Goal: Check status: Check status

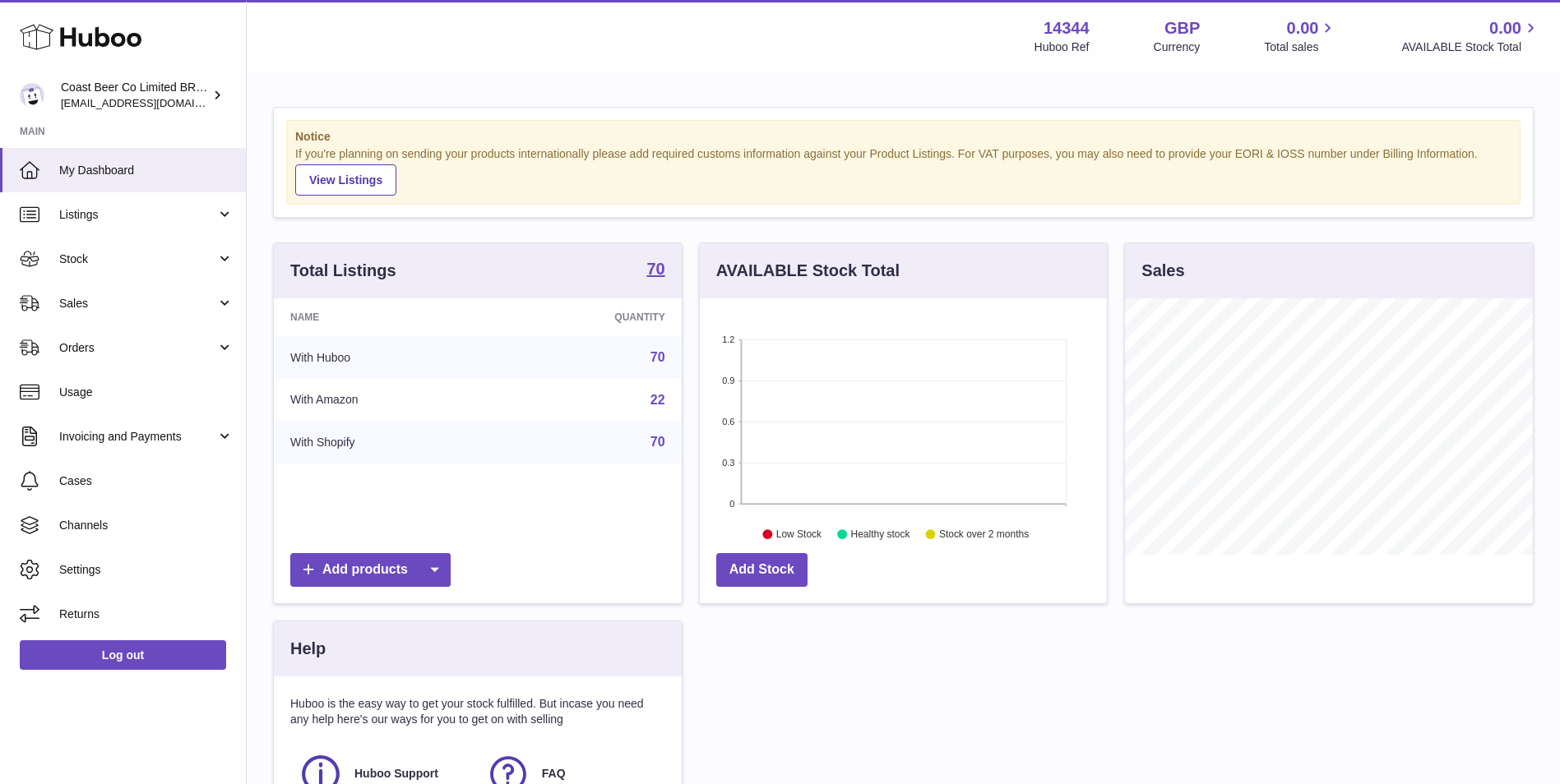
scroll to position [256, 407]
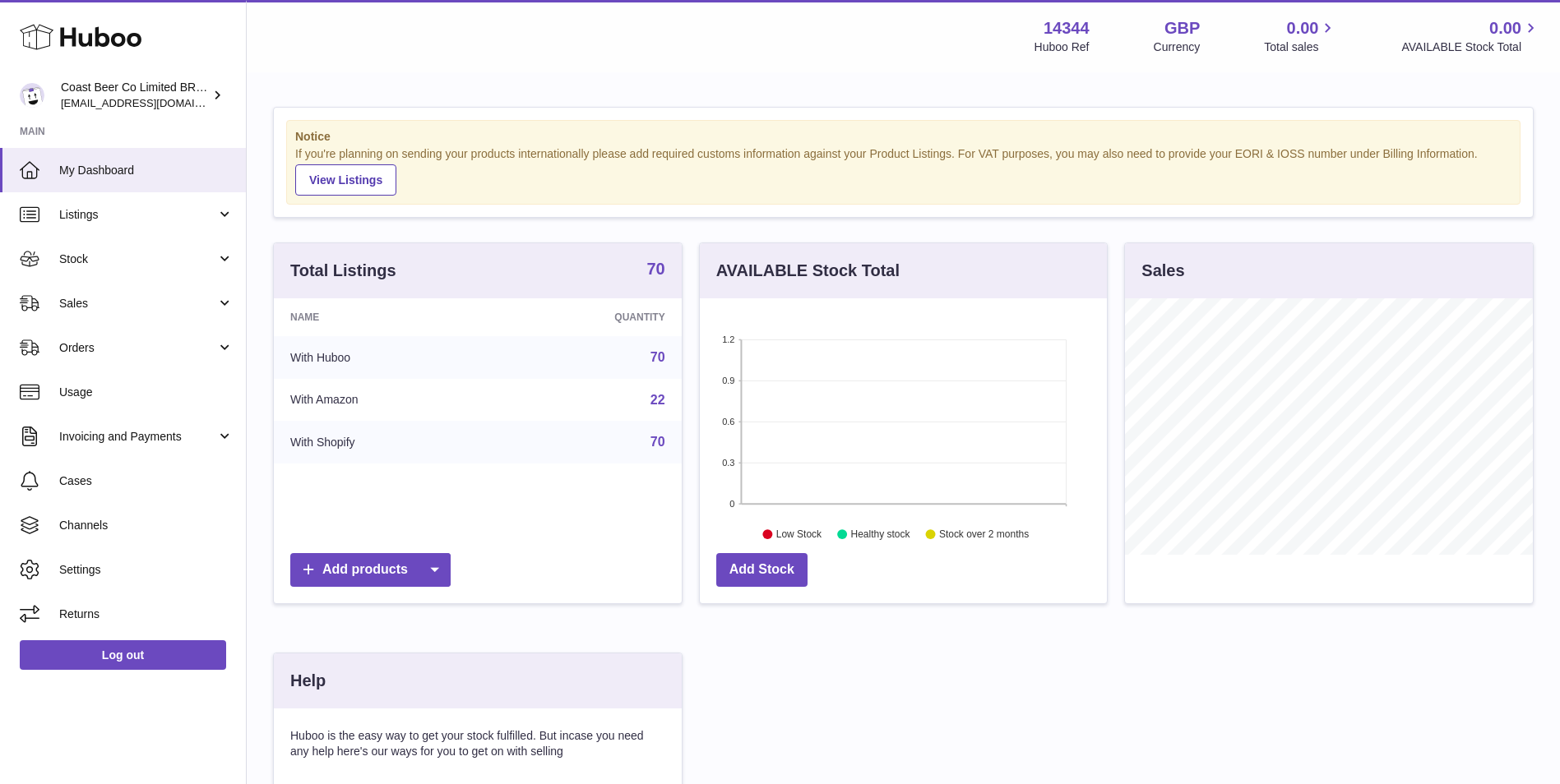
click at [662, 268] on strong "70" at bounding box center [655, 268] width 18 height 17
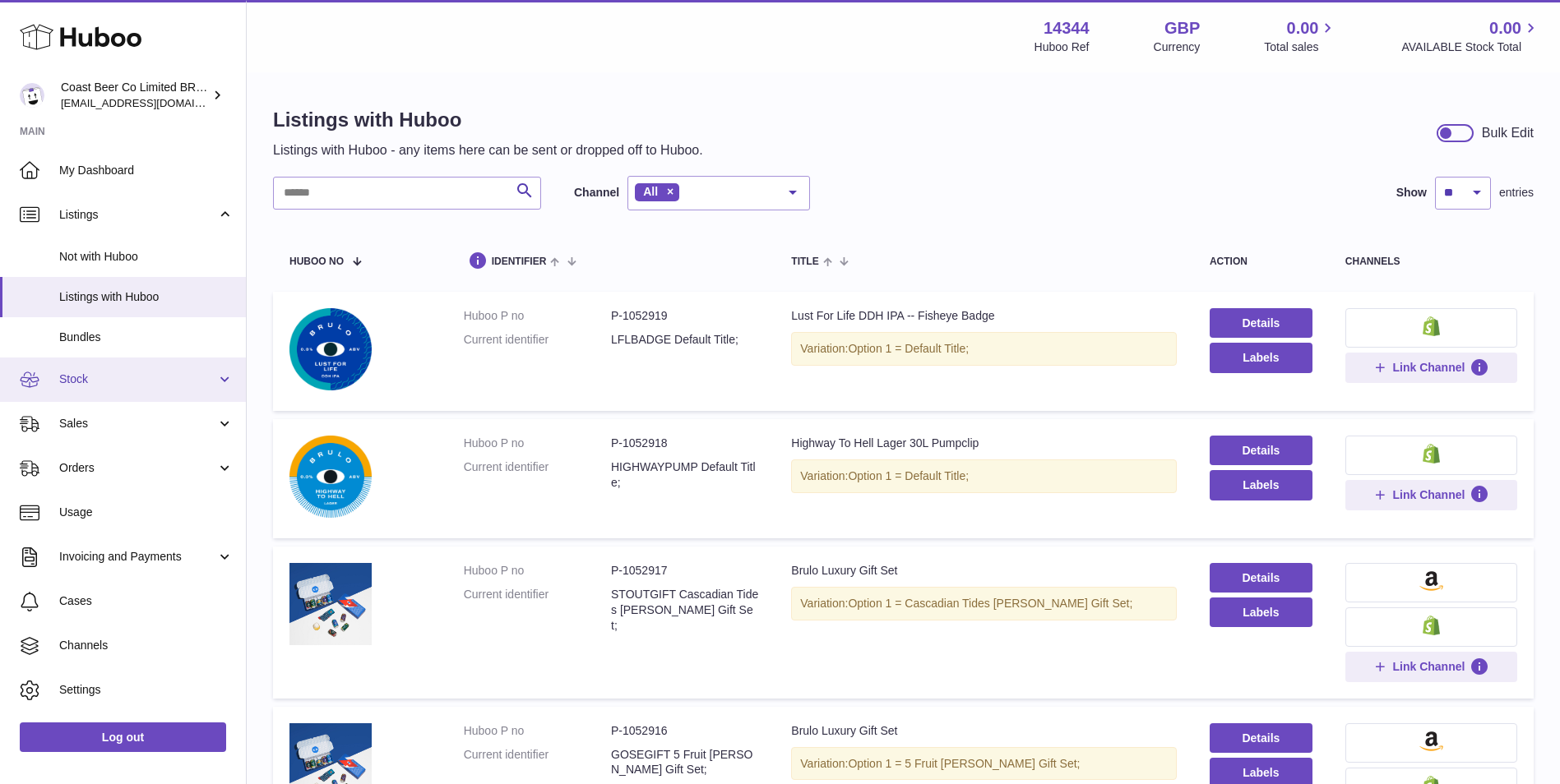
click at [189, 379] on span "Stock" at bounding box center [138, 379] width 157 height 16
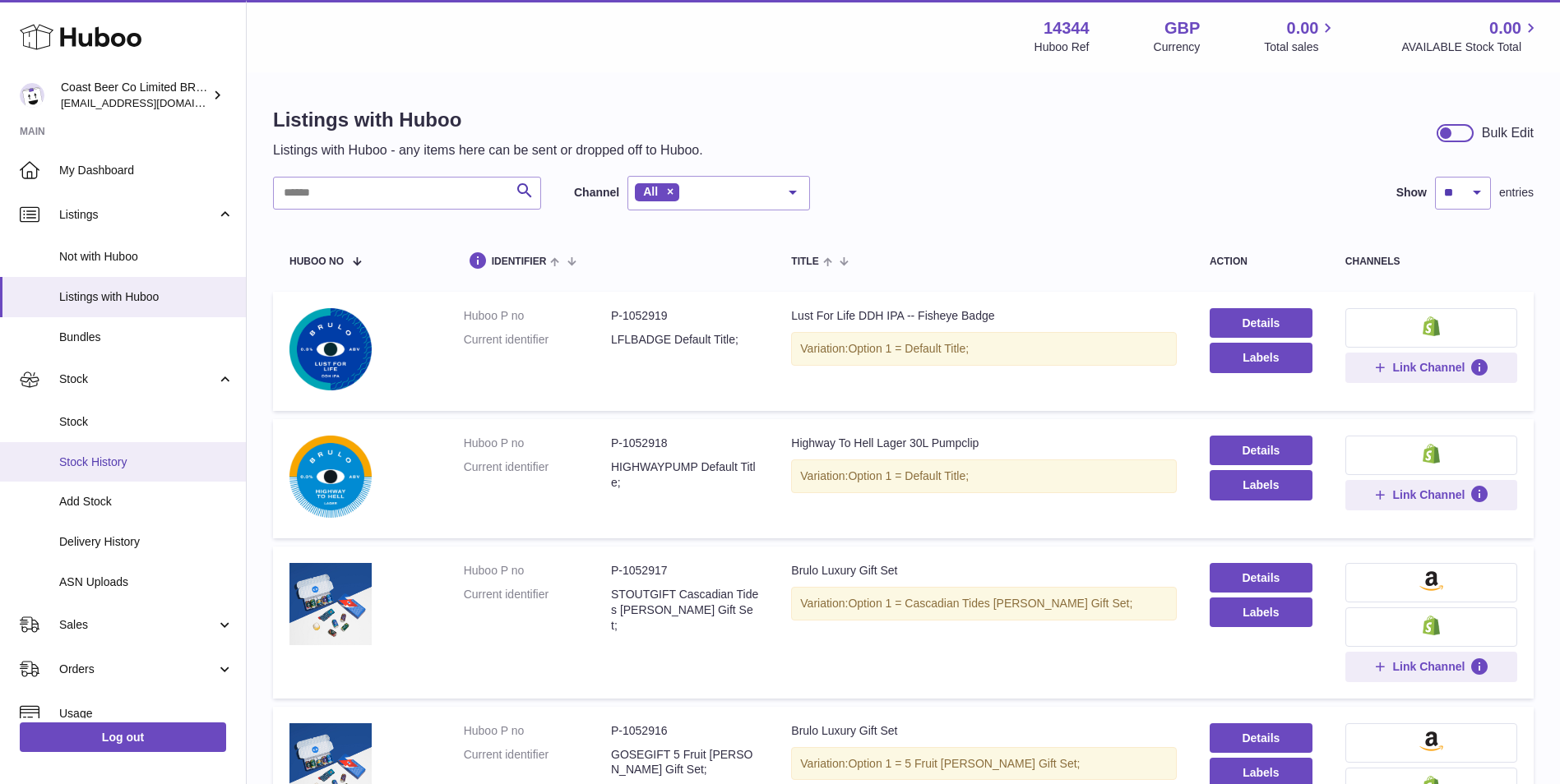
click at [181, 463] on span "Stock History" at bounding box center [146, 462] width 174 height 16
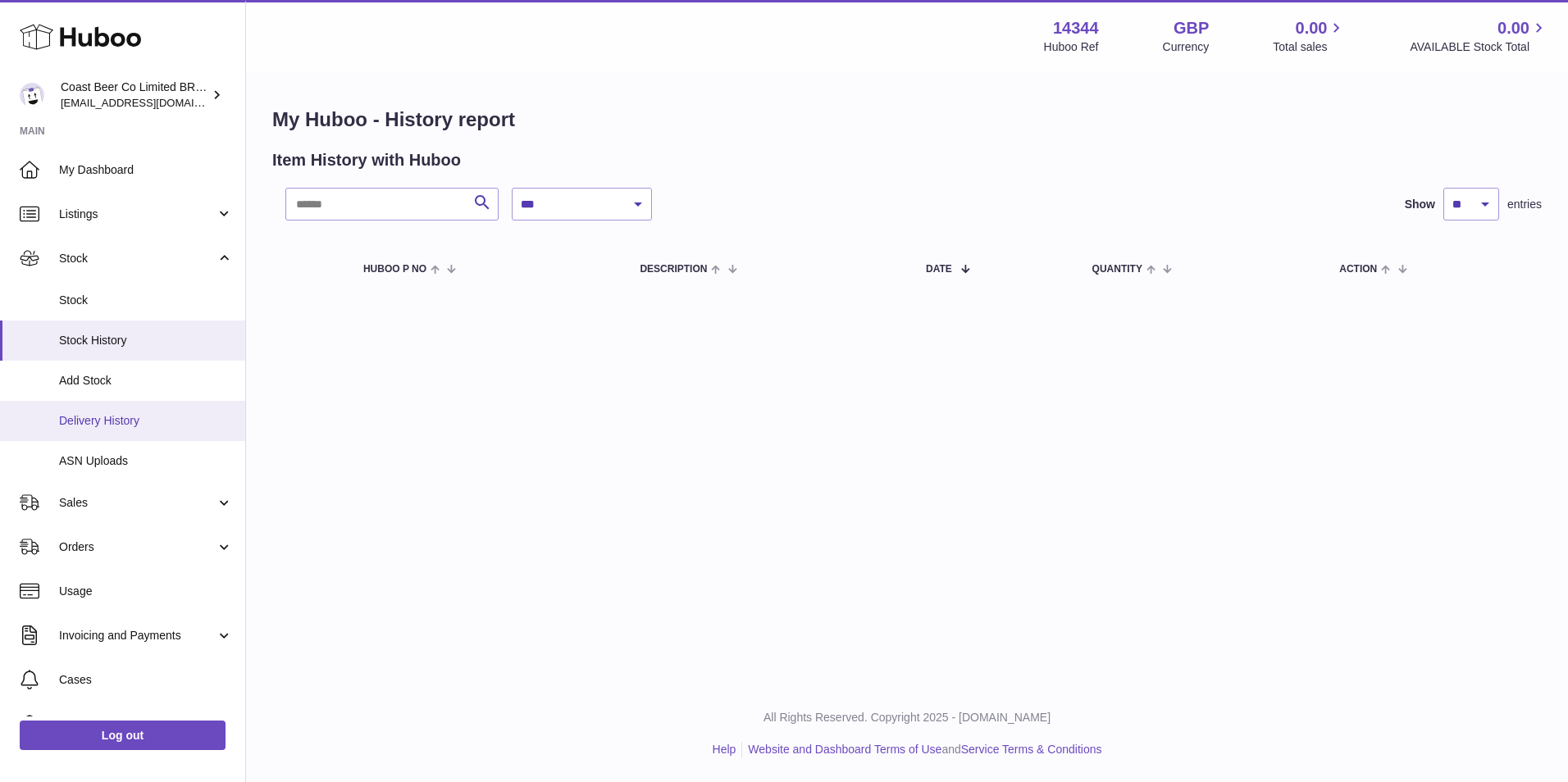
click at [181, 419] on span "Delivery History" at bounding box center [146, 421] width 174 height 16
